Goal: Task Accomplishment & Management: Use online tool/utility

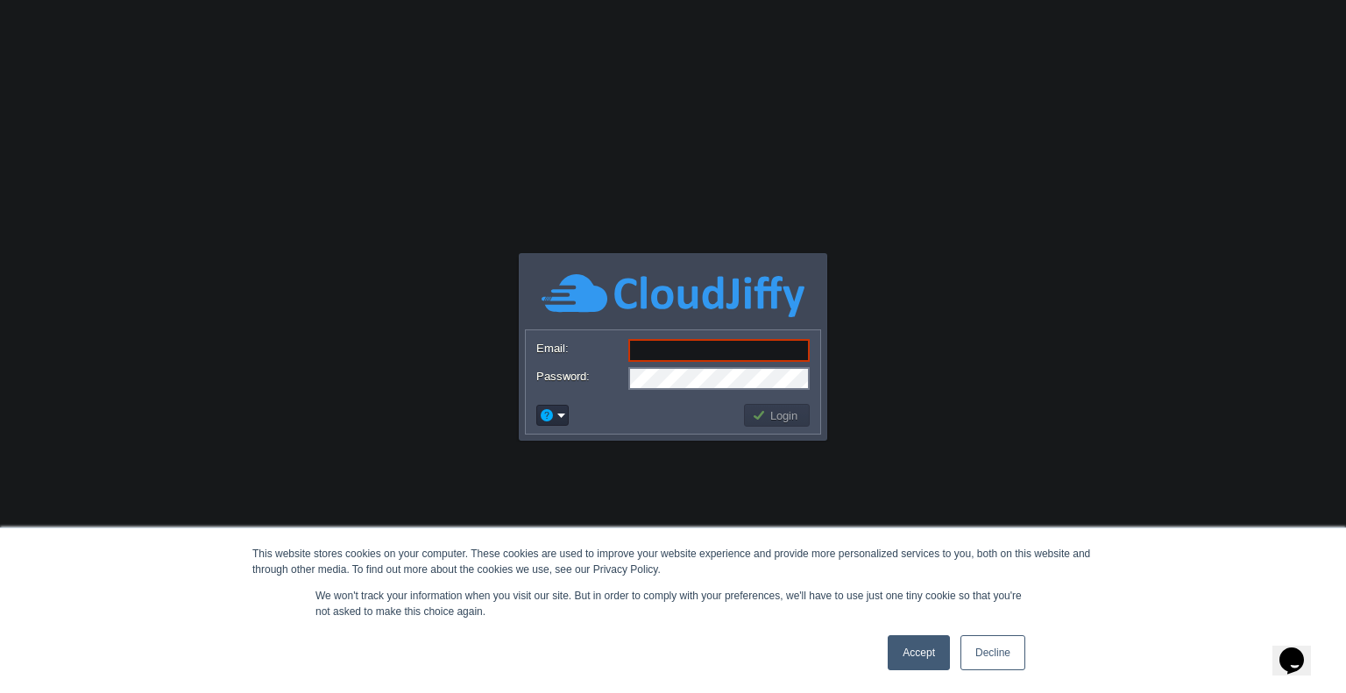
type input "dlf@sarabhaiit.com"
click at [754, 416] on button "Login" at bounding box center [777, 416] width 51 height 16
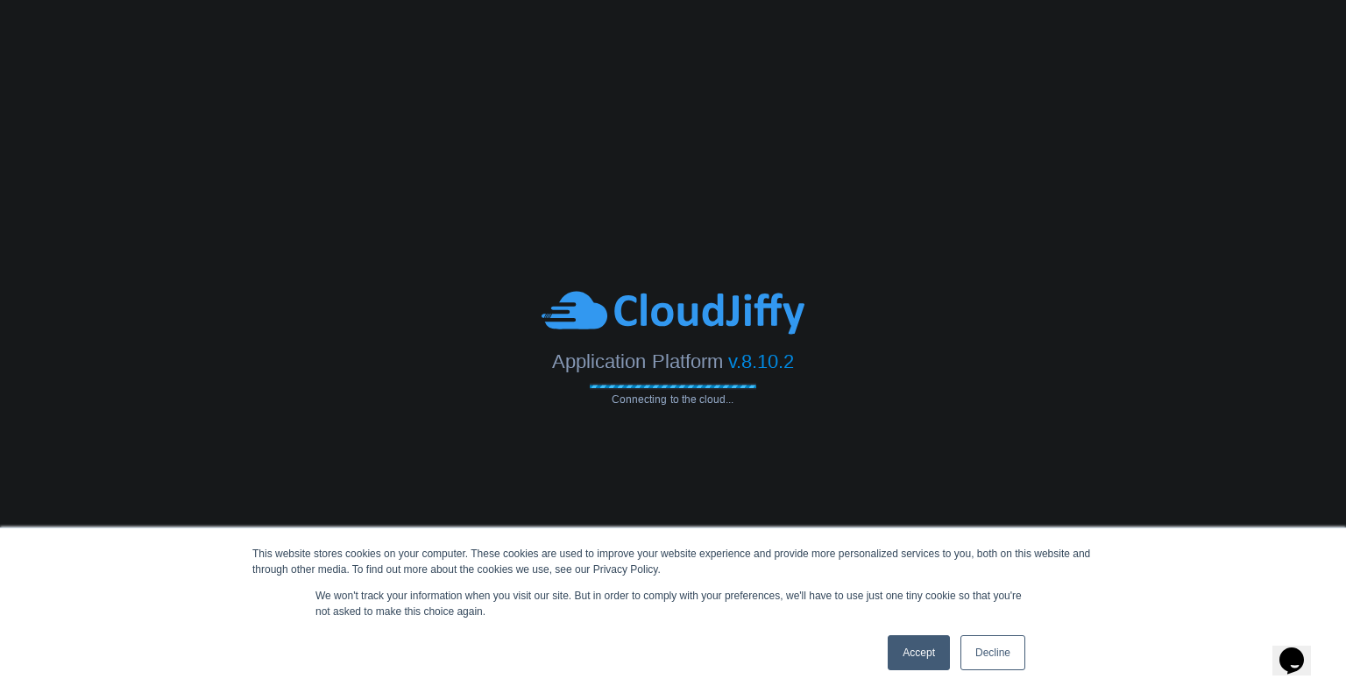
click at [918, 655] on link "Accept" at bounding box center [919, 652] width 62 height 35
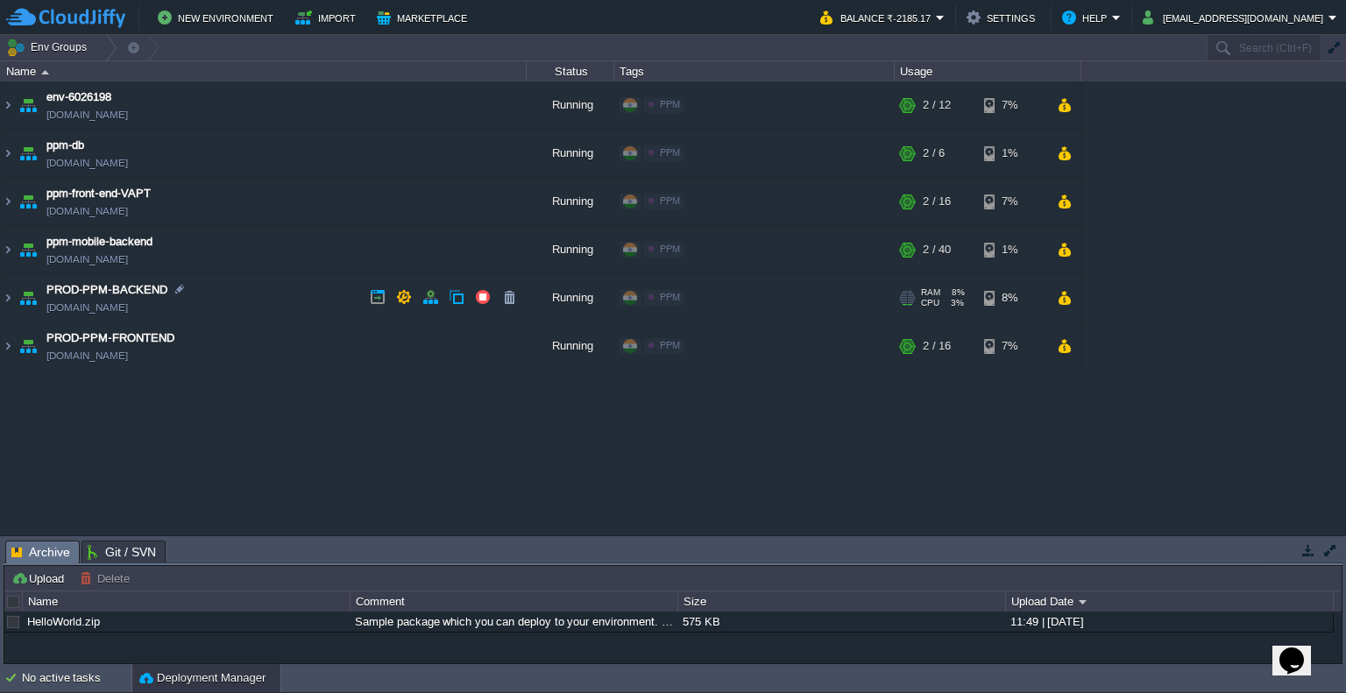
click at [264, 289] on td "PROD-PPM-BACKEND prod-ppm-backend.cloudjiffy.net" at bounding box center [264, 298] width 526 height 48
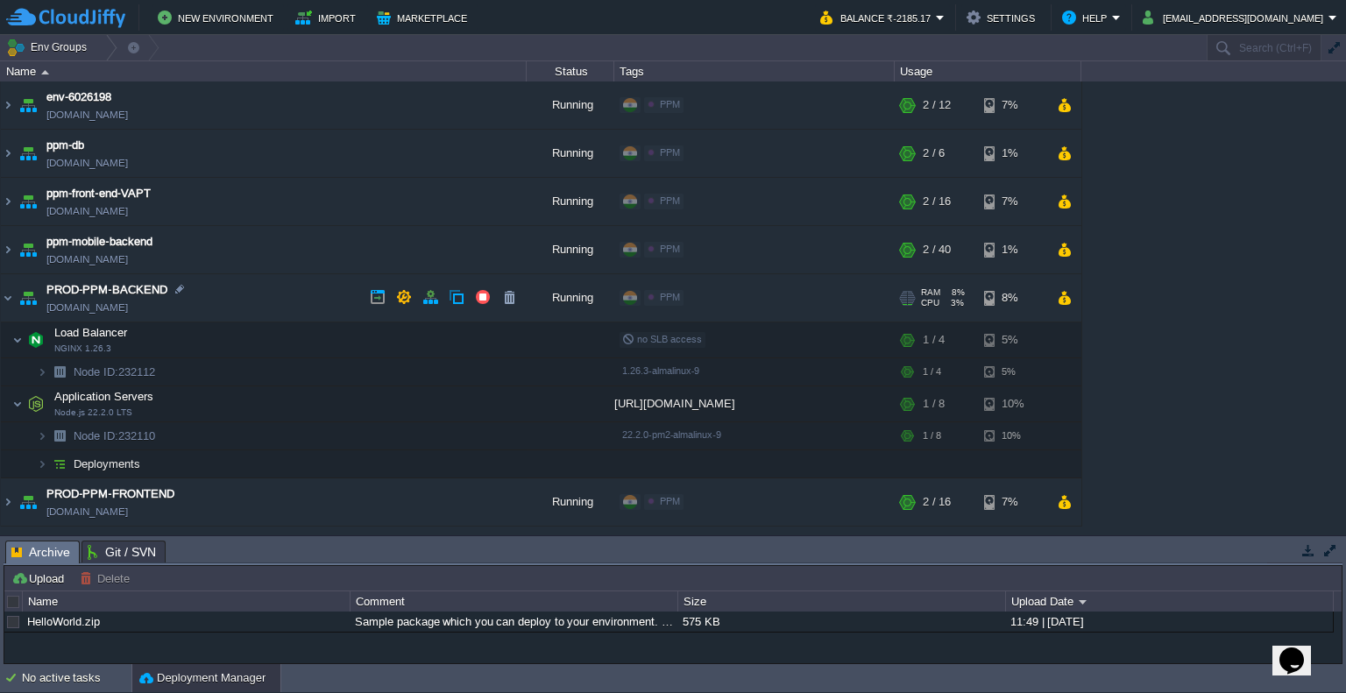
click at [301, 294] on td "PROD-PPM-BACKEND prod-ppm-backend.cloudjiffy.net" at bounding box center [264, 298] width 526 height 48
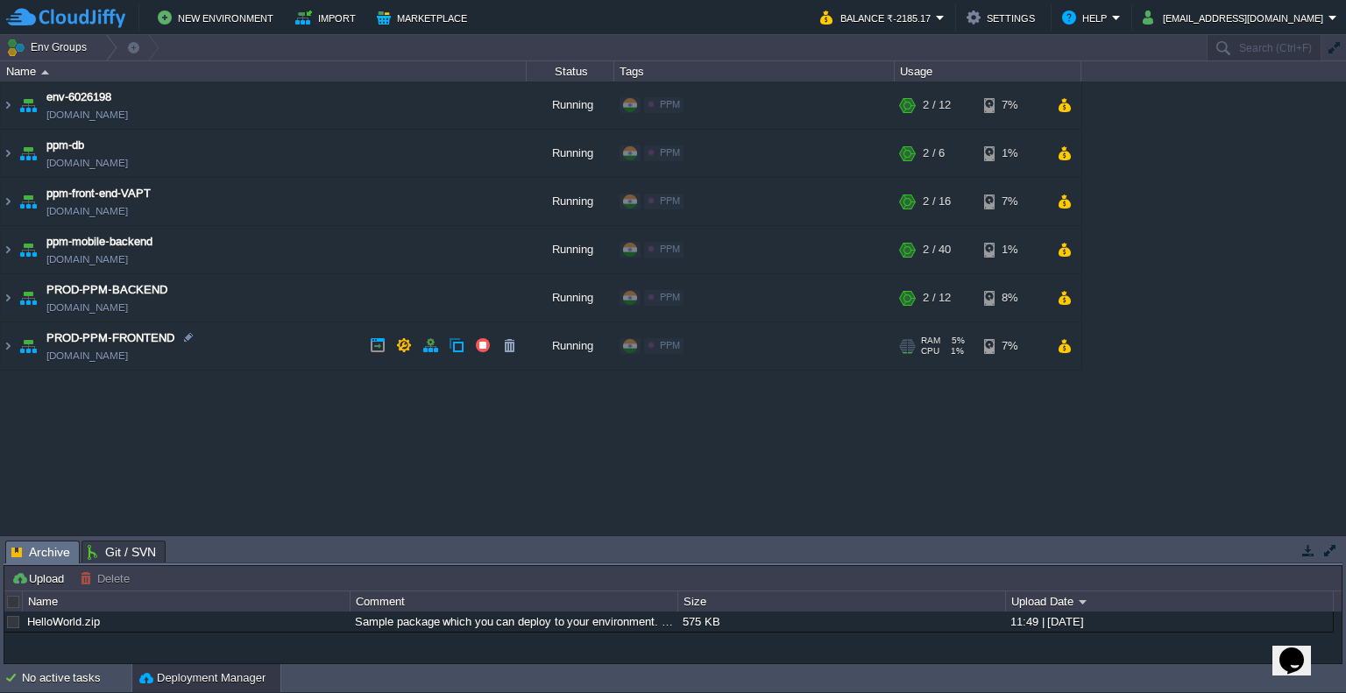
click at [263, 333] on td "PROD-PPM-FRONTEND prod-ppm-frontend.cloudjiffy.net" at bounding box center [264, 347] width 526 height 48
